Goal: Task Accomplishment & Management: Manage account settings

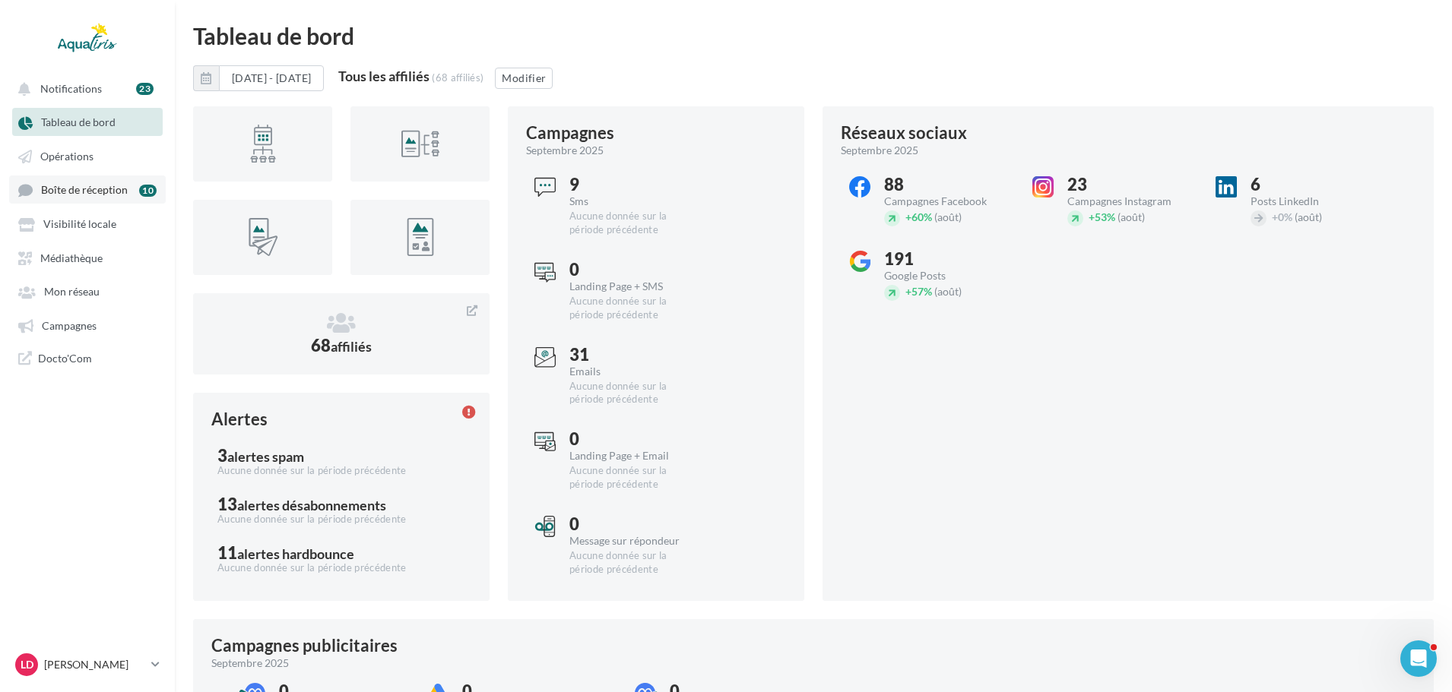
click at [126, 189] on span "Boîte de réception" at bounding box center [84, 190] width 87 height 13
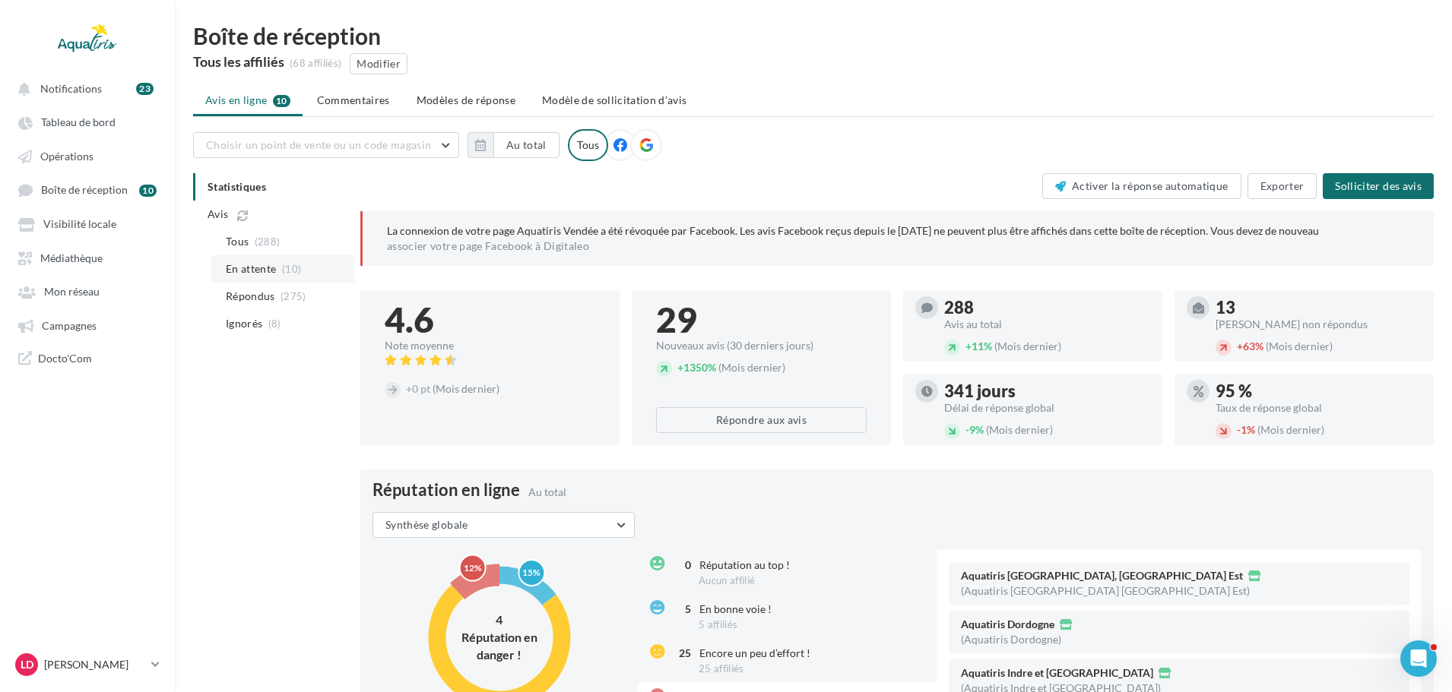
click at [269, 268] on span "En attente" at bounding box center [251, 268] width 51 height 15
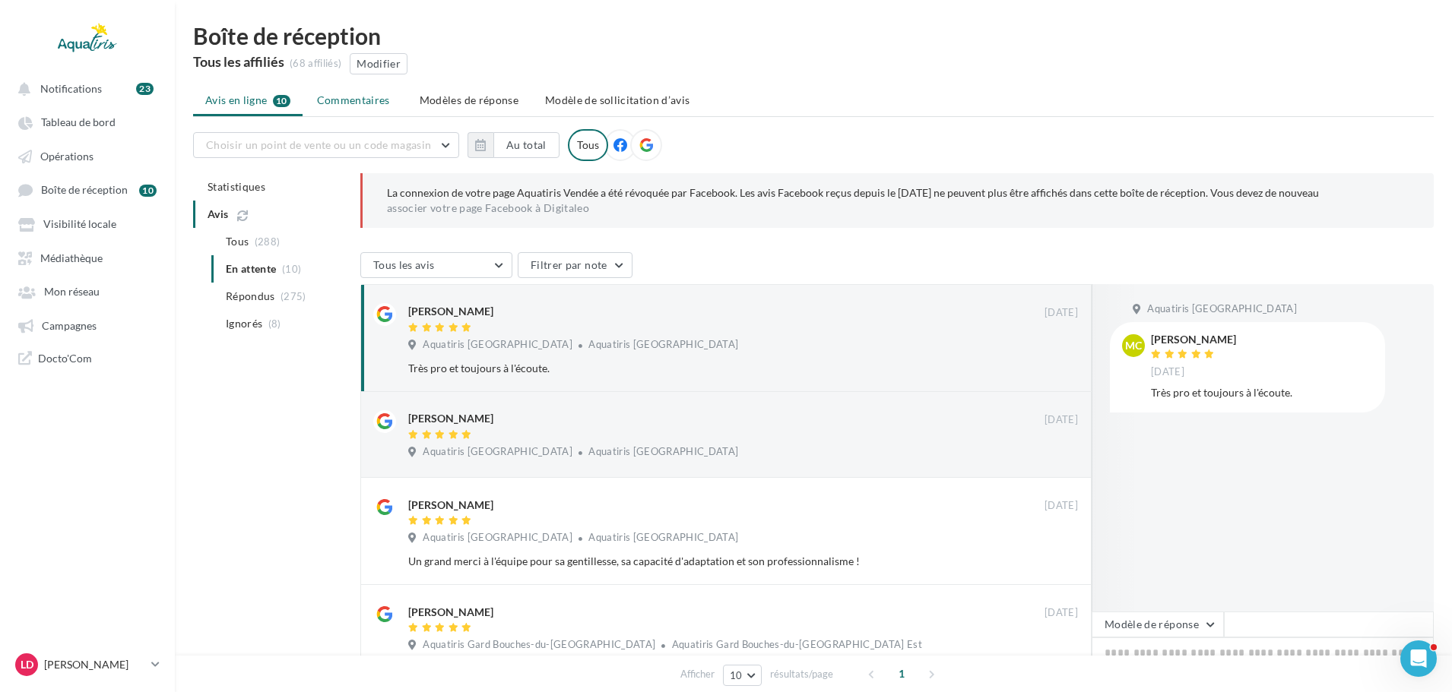
click at [373, 105] on span "Commentaires" at bounding box center [353, 100] width 73 height 15
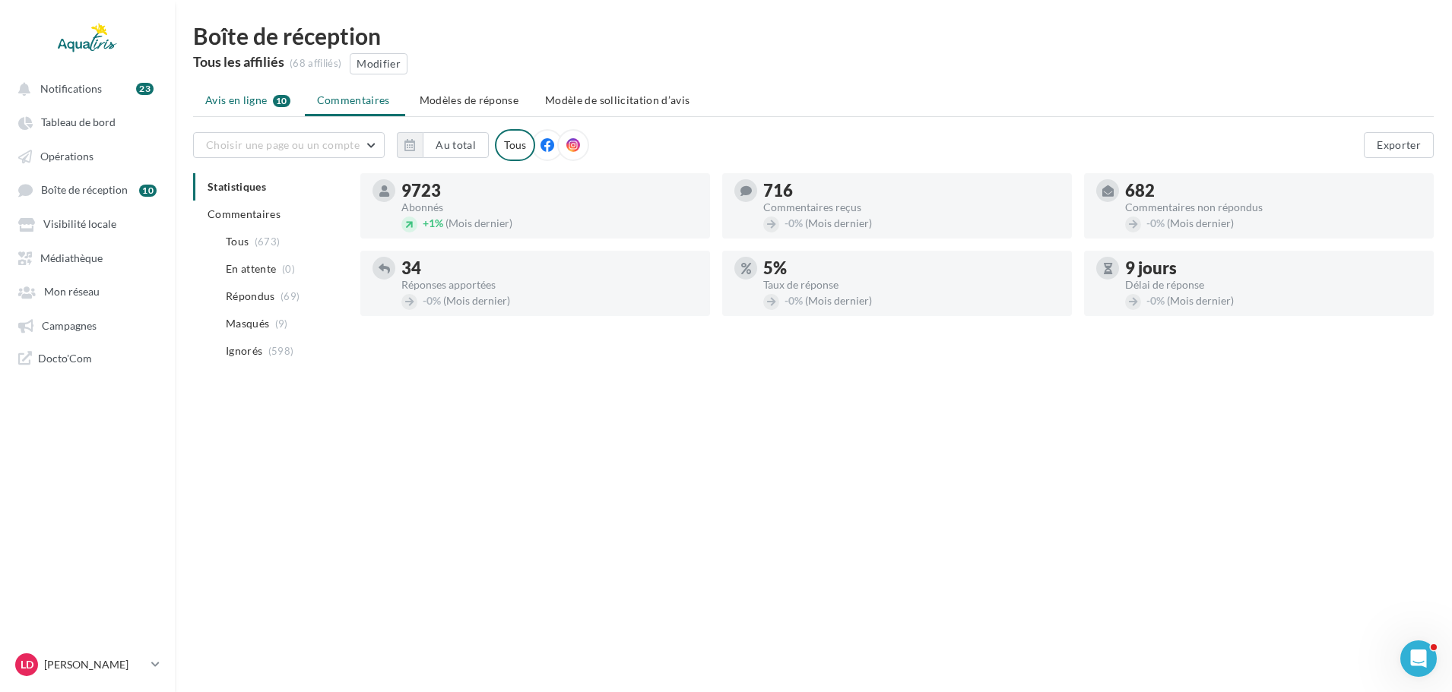
click at [261, 105] on span "Avis en ligne" at bounding box center [236, 100] width 62 height 15
